Goal: Transaction & Acquisition: Purchase product/service

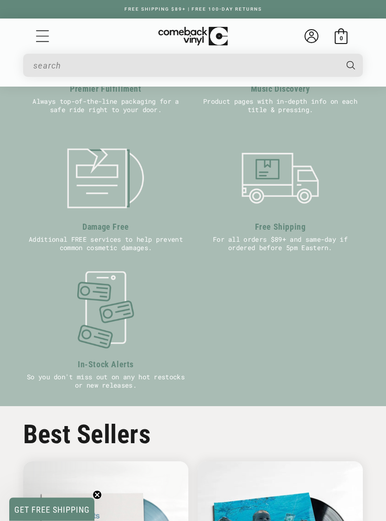
scroll to position [463, 0]
click at [164, 62] on input "When autocomplete results are available use up and down arrows to review and en…" at bounding box center [185, 65] width 304 height 19
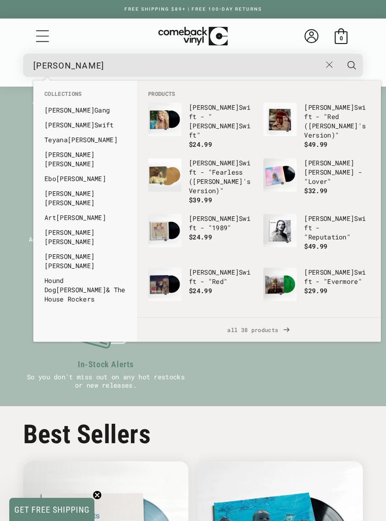
type input "[PERSON_NAME]"
click at [86, 127] on link "[PERSON_NAME]" at bounding box center [84, 124] width 81 height 9
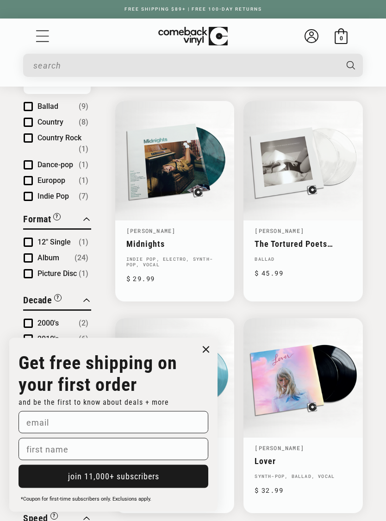
scroll to position [304, 0]
click at [206, 352] on icon "Close dialog" at bounding box center [206, 350] width 6 height 6
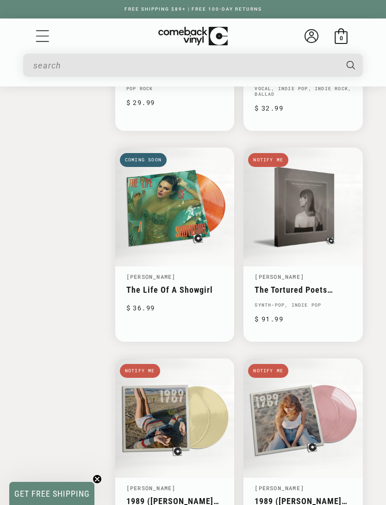
scroll to position [1752, 0]
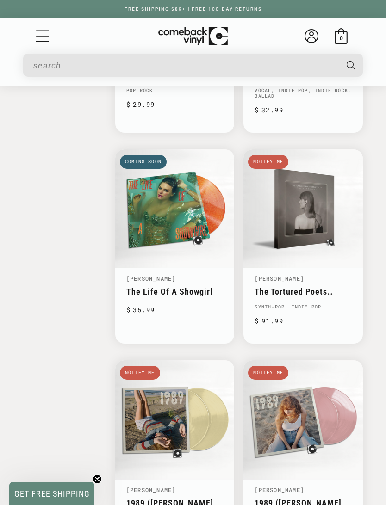
click at [316, 287] on link "The Tortured Poets Department (The Anthology)" at bounding box center [303, 292] width 97 height 10
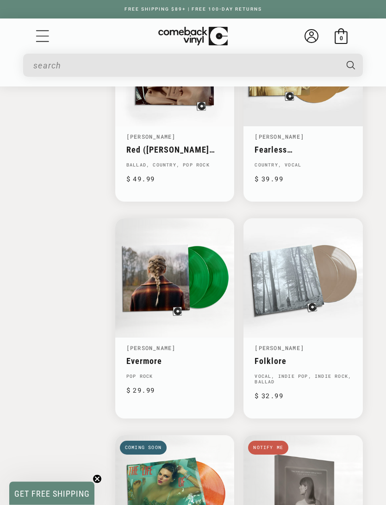
scroll to position [1533, 0]
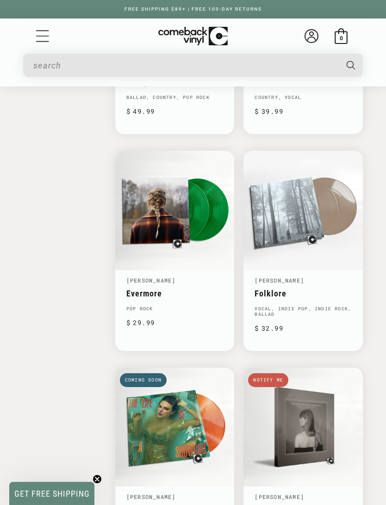
click at [349, 289] on link "Folklore" at bounding box center [303, 294] width 97 height 10
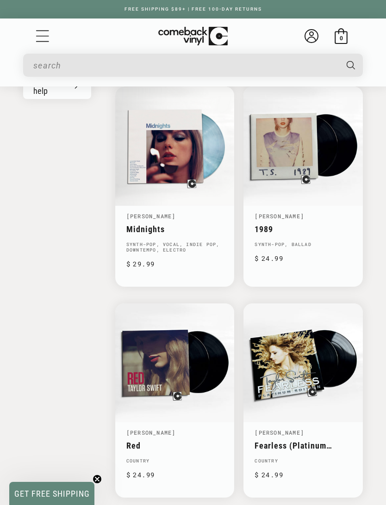
scroll to position [957, 0]
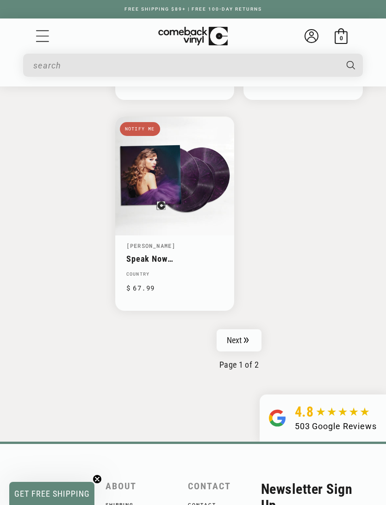
click at [242, 333] on link "Next" at bounding box center [239, 340] width 45 height 22
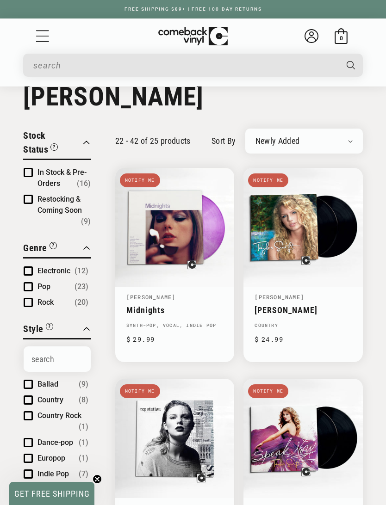
scroll to position [19, 0]
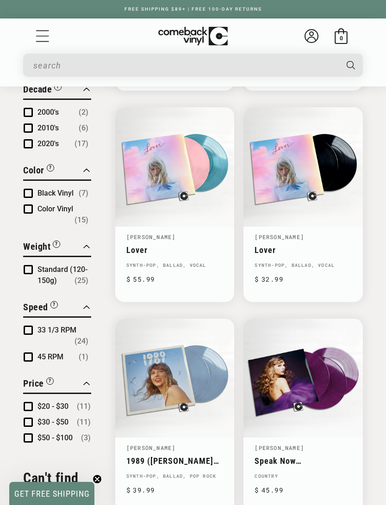
scroll to position [503, 0]
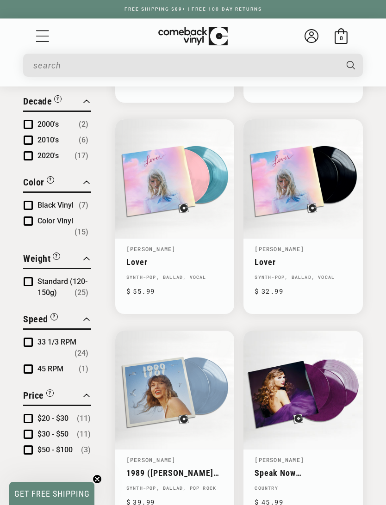
click at [334, 468] on link "Speak Now (Taylor's Version)" at bounding box center [303, 473] width 97 height 10
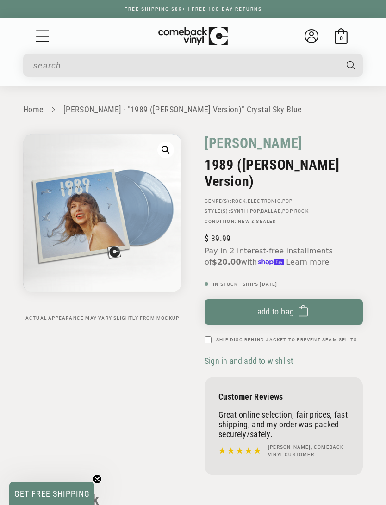
click at [308, 299] on button "Add to bag Added to bag" at bounding box center [284, 311] width 158 height 25
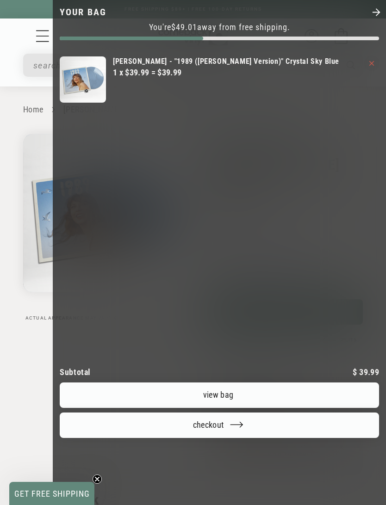
click at [12, 134] on div at bounding box center [193, 252] width 386 height 505
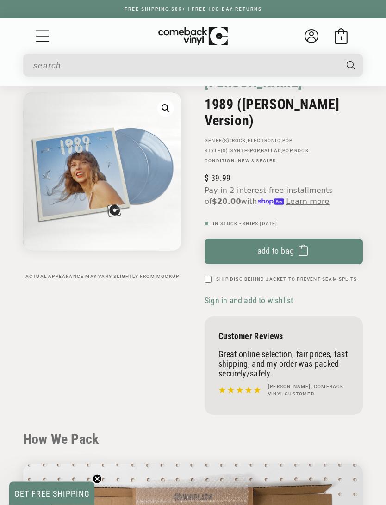
scroll to position [87, 0]
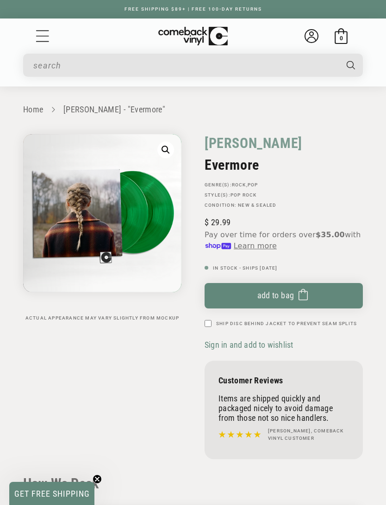
click at [289, 298] on span "Add to bag" at bounding box center [275, 296] width 37 height 10
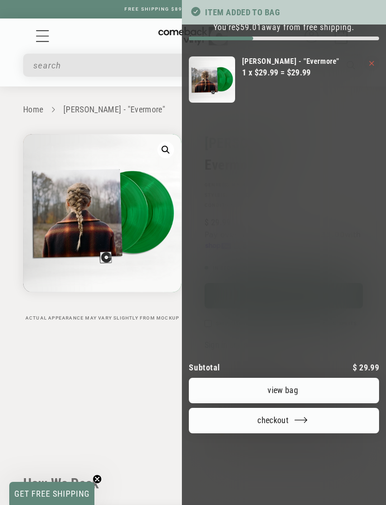
click at [370, 65] on icon "Your bag" at bounding box center [371, 63] width 5 height 5
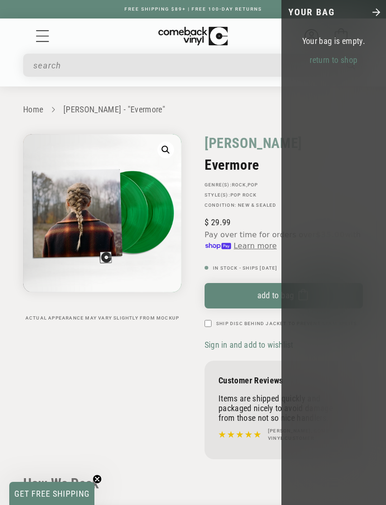
click at [264, 295] on div at bounding box center [193, 252] width 386 height 505
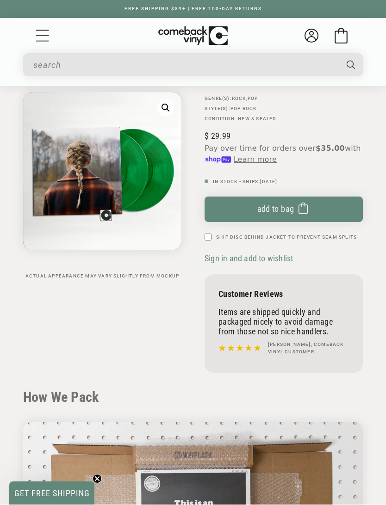
scroll to position [87, 0]
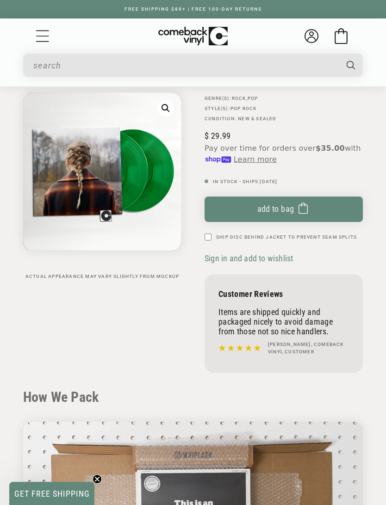
click at [288, 209] on span "Add to bag" at bounding box center [275, 209] width 37 height 10
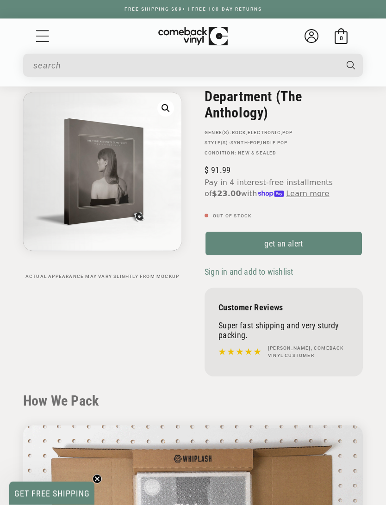
scroll to position [85, 0]
click at [313, 247] on link "get an alert" at bounding box center [284, 243] width 158 height 25
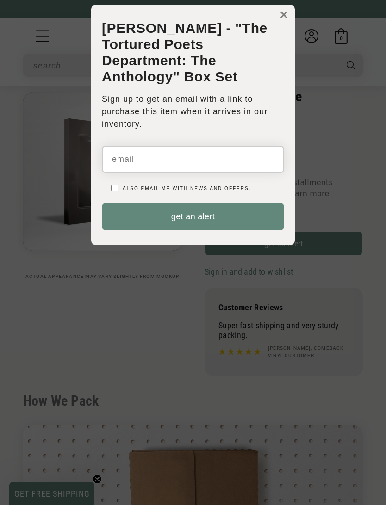
scroll to position [0, 0]
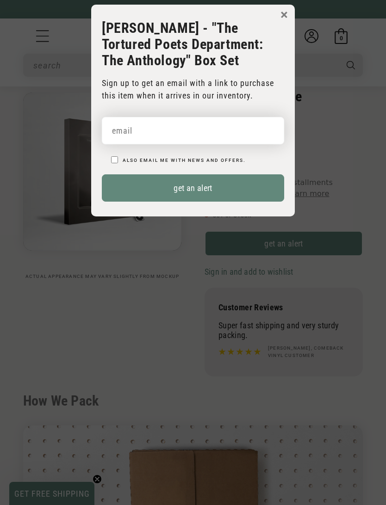
click at [226, 132] on input "email" at bounding box center [193, 130] width 182 height 27
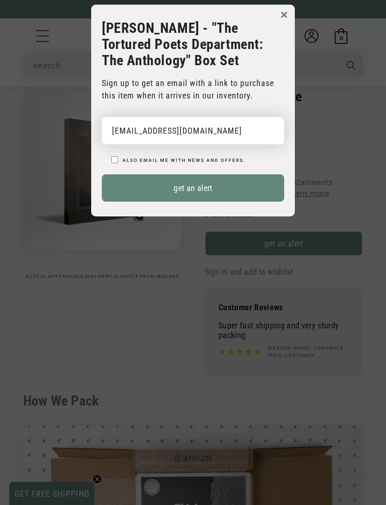
type input "smithfamily6714@gmail.com"
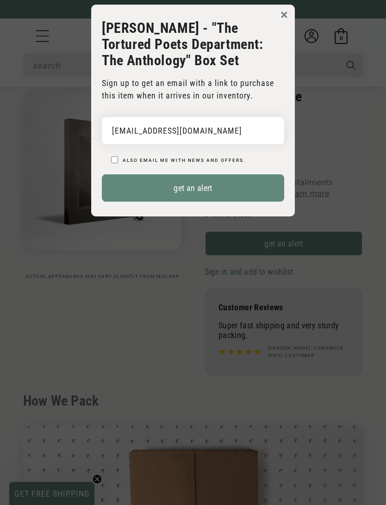
click at [244, 194] on button "get an alert" at bounding box center [193, 187] width 182 height 27
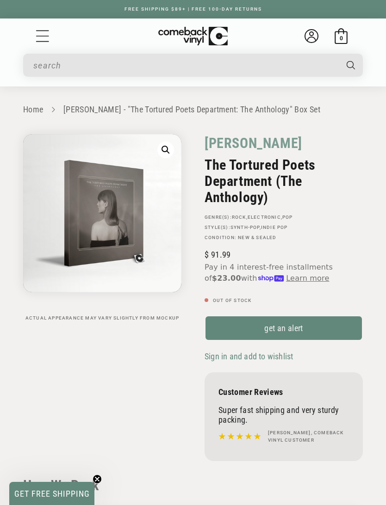
click at [87, 109] on link "[PERSON_NAME] - "The Tortured Poets Department: The Anthology" Box Set" at bounding box center [191, 110] width 257 height 10
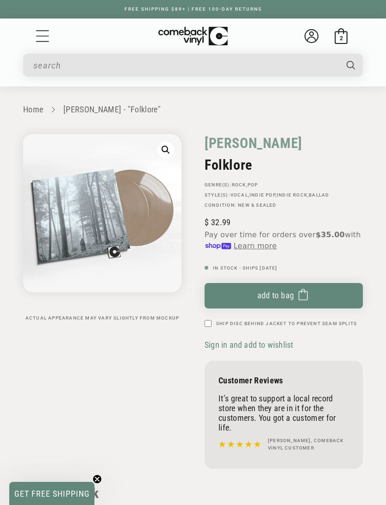
click at [310, 301] on button "Add to bag Added to bag" at bounding box center [284, 295] width 158 height 25
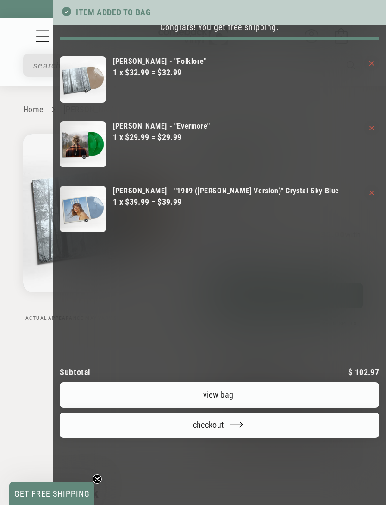
click at [54, 103] on div at bounding box center [193, 252] width 386 height 505
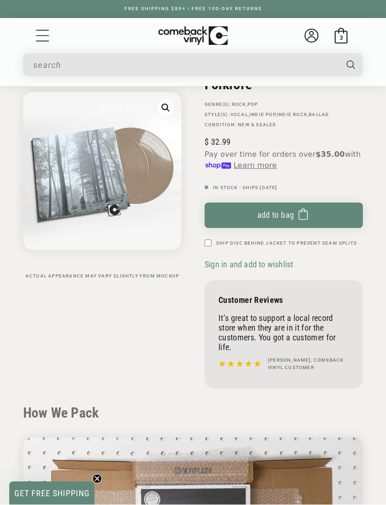
scroll to position [87, 0]
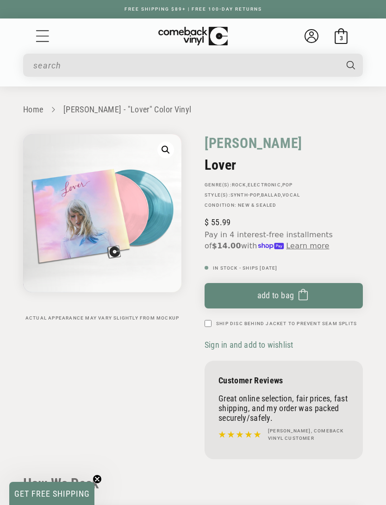
click at [299, 293] on rect "submit" at bounding box center [303, 296] width 8 height 8
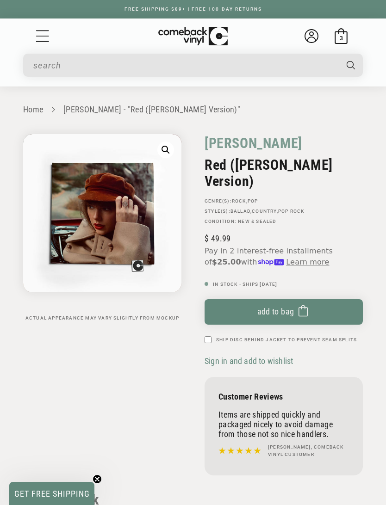
click at [304, 304] on icon "submit" at bounding box center [302, 311] width 9 height 15
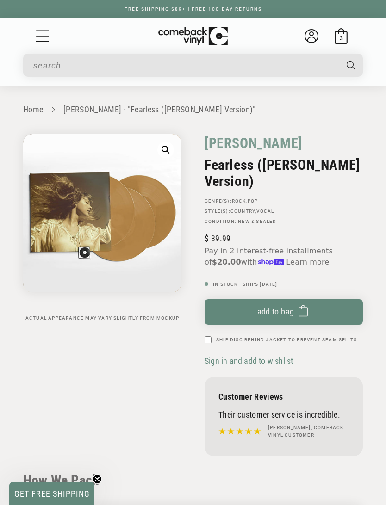
click at [326, 299] on button "Add to bag Added to bag" at bounding box center [284, 311] width 158 height 25
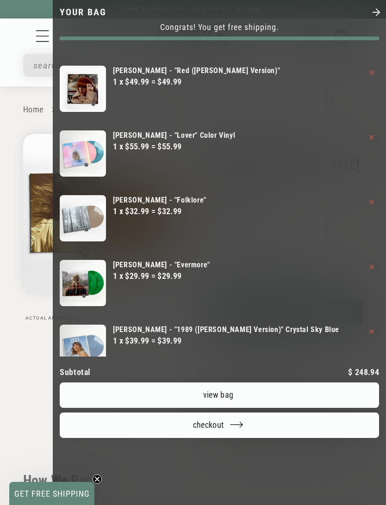
scroll to position [55, 0]
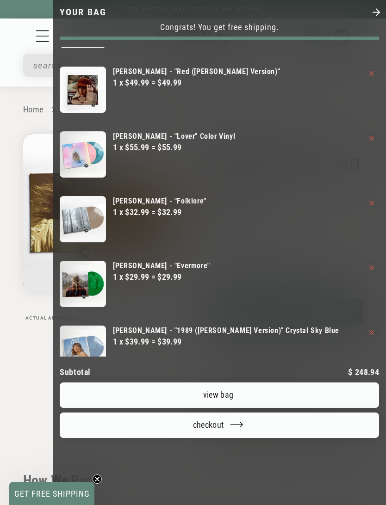
click at [15, 36] on div at bounding box center [193, 252] width 386 height 505
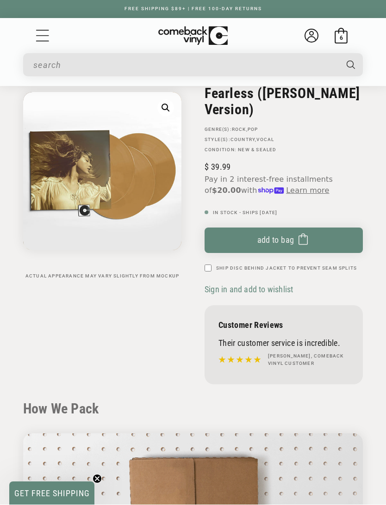
scroll to position [87, 0]
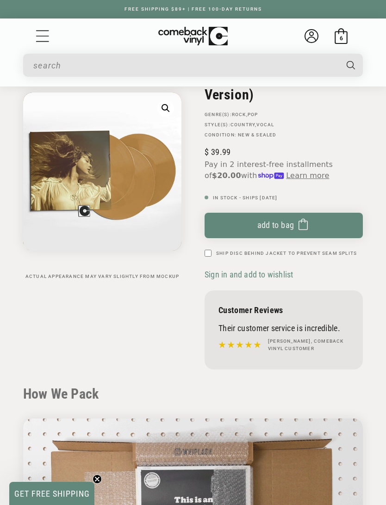
click at [336, 35] on icon at bounding box center [341, 36] width 16 height 16
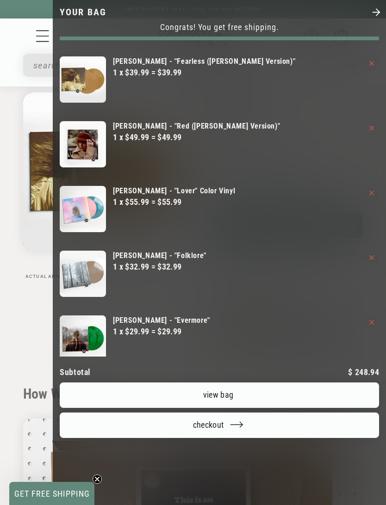
scroll to position [0, 0]
click at [53, 319] on div at bounding box center [193, 252] width 386 height 505
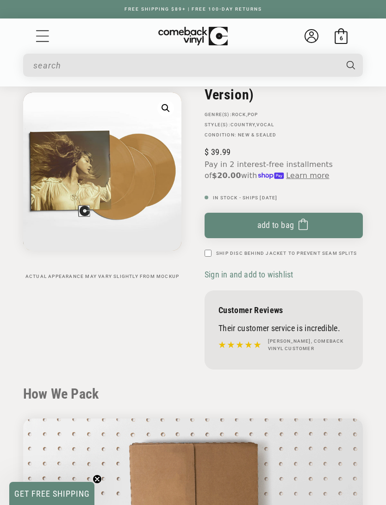
click at [338, 36] on div "6 6 items" at bounding box center [341, 38] width 7 height 7
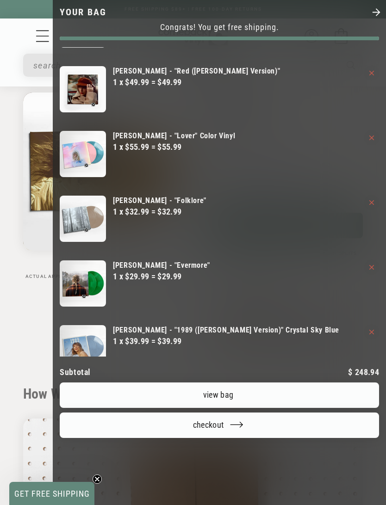
scroll to position [55, 0]
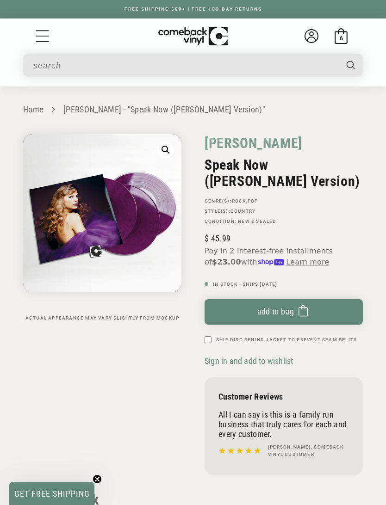
click at [320, 312] on button "Add to bag Added to bag" at bounding box center [284, 311] width 158 height 25
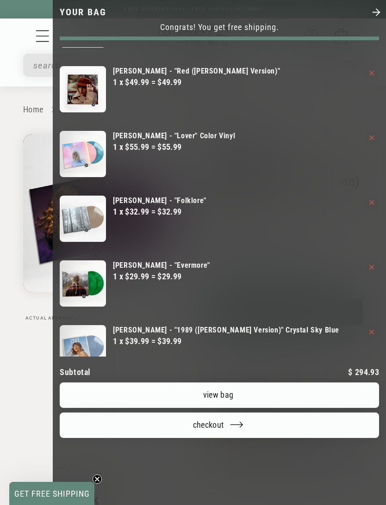
scroll to position [119, 0]
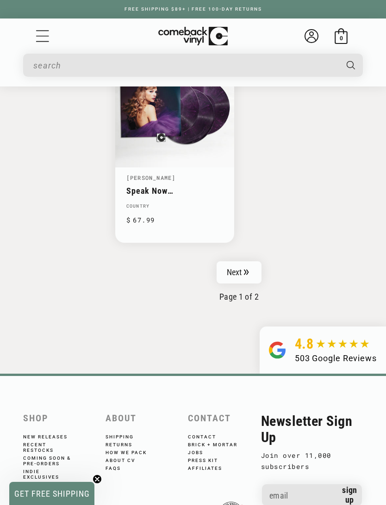
click at [246, 270] on icon "Pagination" at bounding box center [246, 273] width 5 height 6
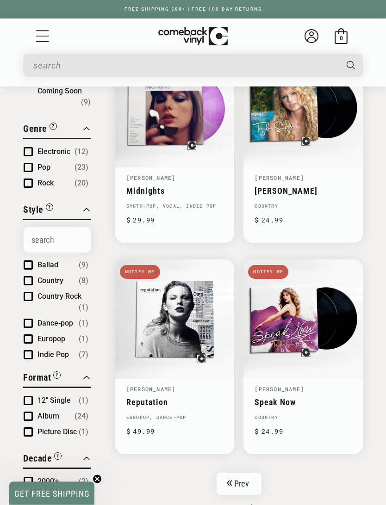
scroll to position [166, 0]
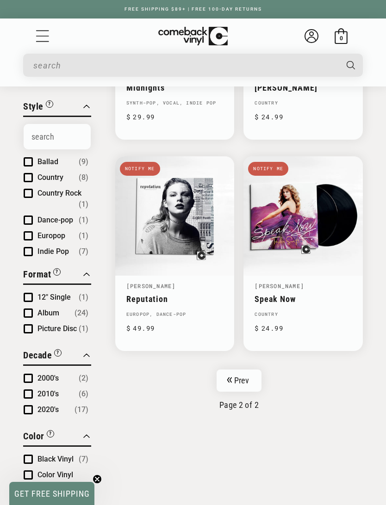
click at [252, 378] on link "Prev" at bounding box center [239, 381] width 45 height 22
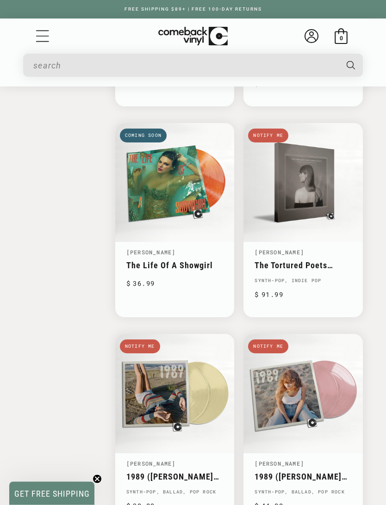
scroll to position [1778, 0]
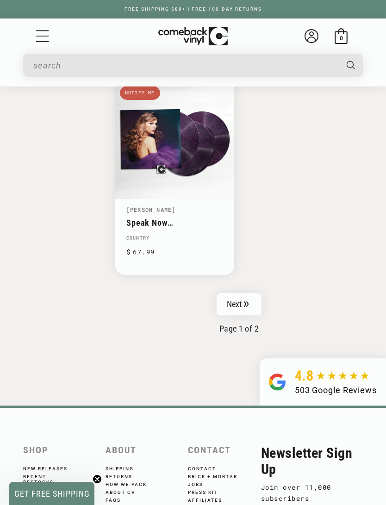
click at [247, 301] on icon "Pagination" at bounding box center [246, 304] width 5 height 6
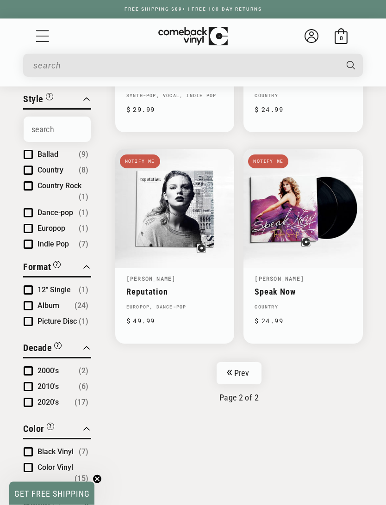
click at [250, 373] on link "Prev" at bounding box center [239, 374] width 45 height 22
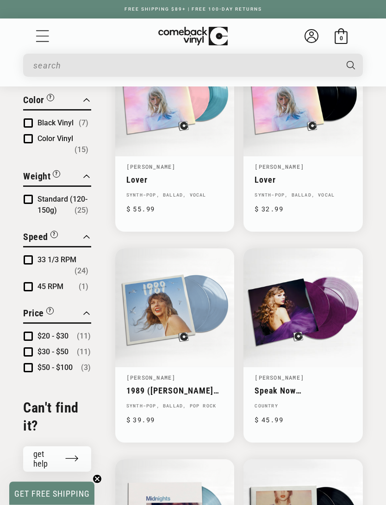
scroll to position [594, 0]
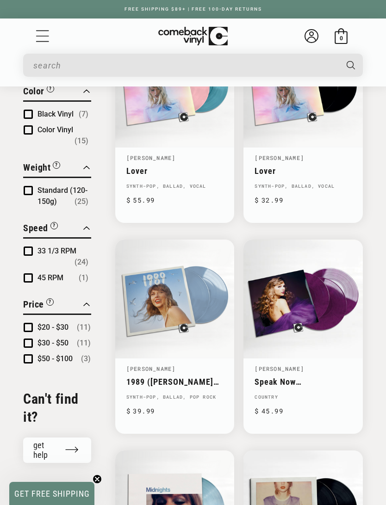
click at [320, 379] on link "Speak Now ([PERSON_NAME] Version)" at bounding box center [303, 382] width 97 height 10
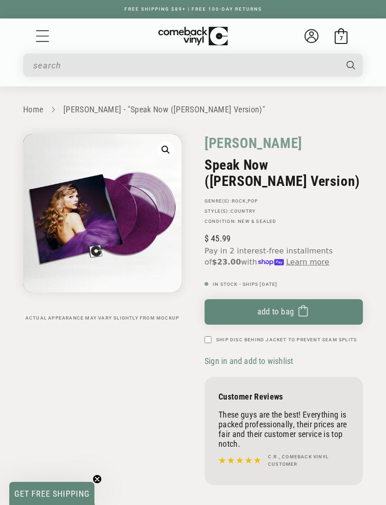
click at [308, 312] on button "Add to bag Added to bag" at bounding box center [284, 311] width 158 height 25
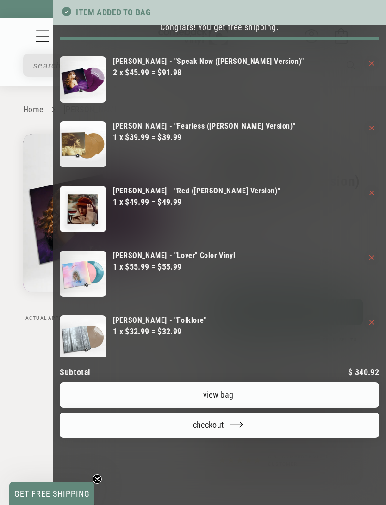
click at [267, 408] on link "View bag" at bounding box center [219, 395] width 319 height 25
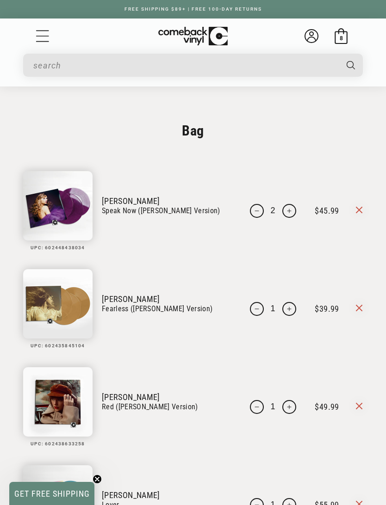
click at [250, 210] on button "Decrease quantity for [PERSON_NAME] - &quot;Speak Now ([PERSON_NAME]#39;s Versi…" at bounding box center [257, 211] width 14 height 14
type input "1"
